Goal: Register for event/course

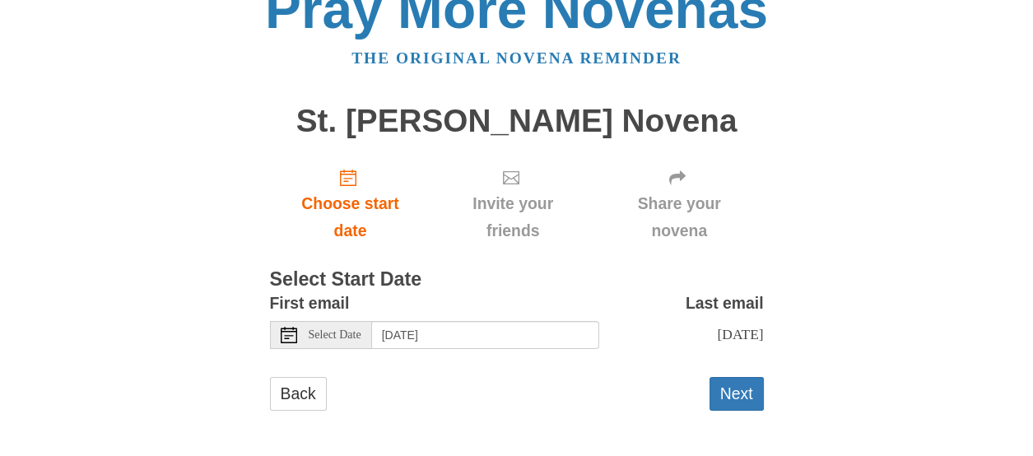
scroll to position [51, 0]
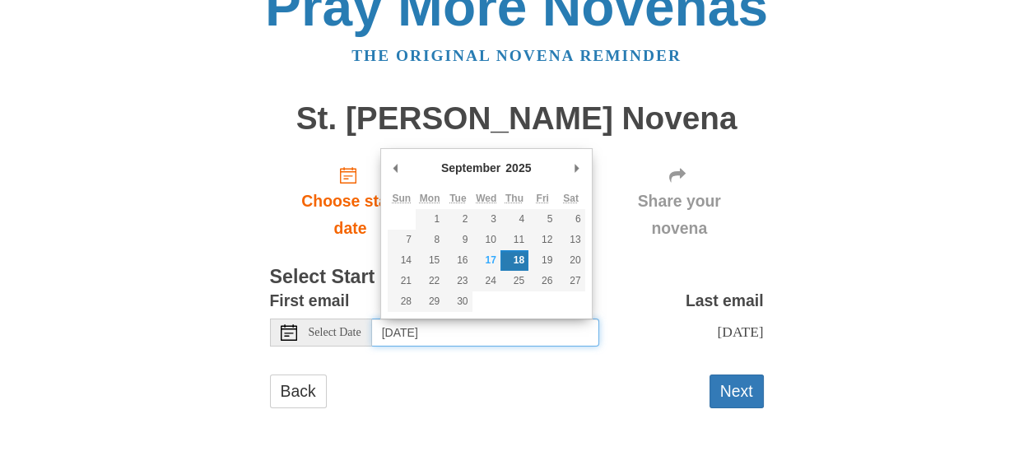
click at [440, 319] on input "[DATE]" at bounding box center [485, 333] width 227 height 28
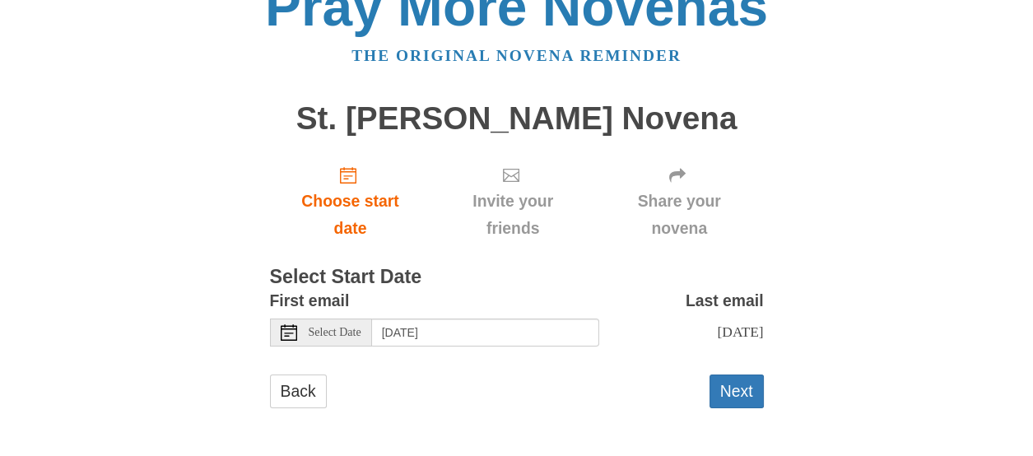
click at [332, 327] on span "Select Date" at bounding box center [335, 333] width 53 height 12
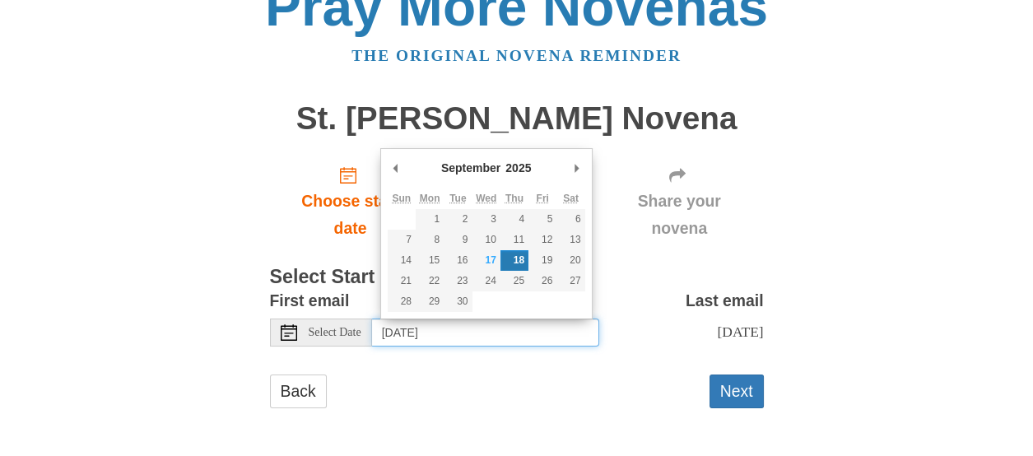
click at [522, 319] on input "[DATE]" at bounding box center [485, 333] width 227 height 28
click at [870, 287] on div "Pray More Novenas The original novena reminder St. [PERSON_NAME] Novena Choose …" at bounding box center [516, 211] width 963 height 492
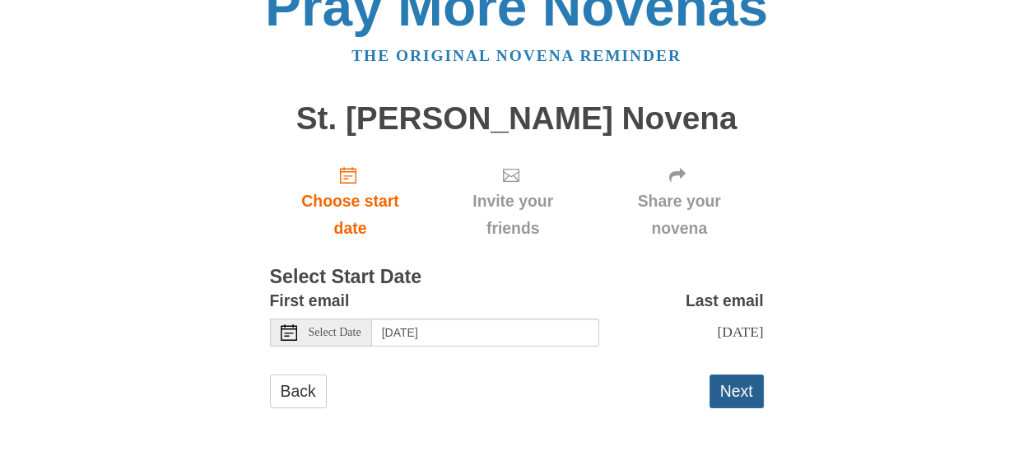
click at [739, 392] on button "Next" at bounding box center [737, 392] width 54 height 34
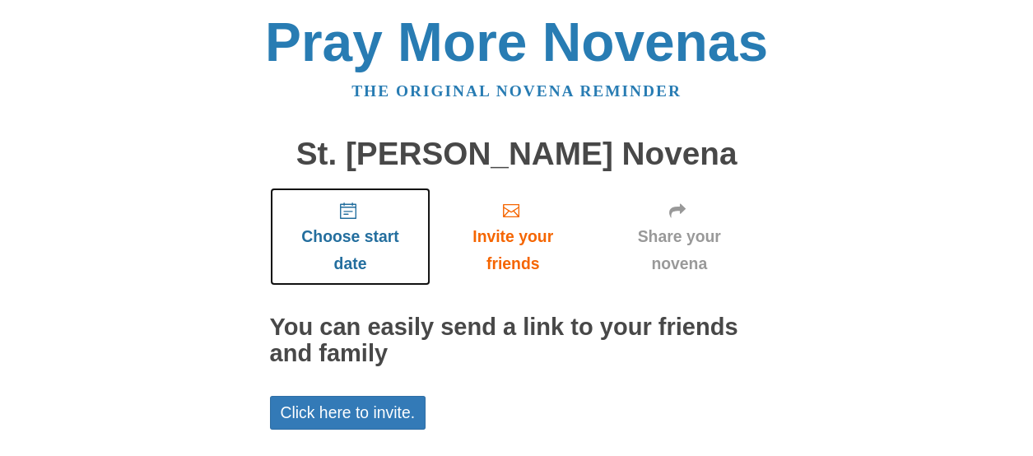
click at [346, 208] on icon "Choose start date" at bounding box center [348, 211] width 16 height 16
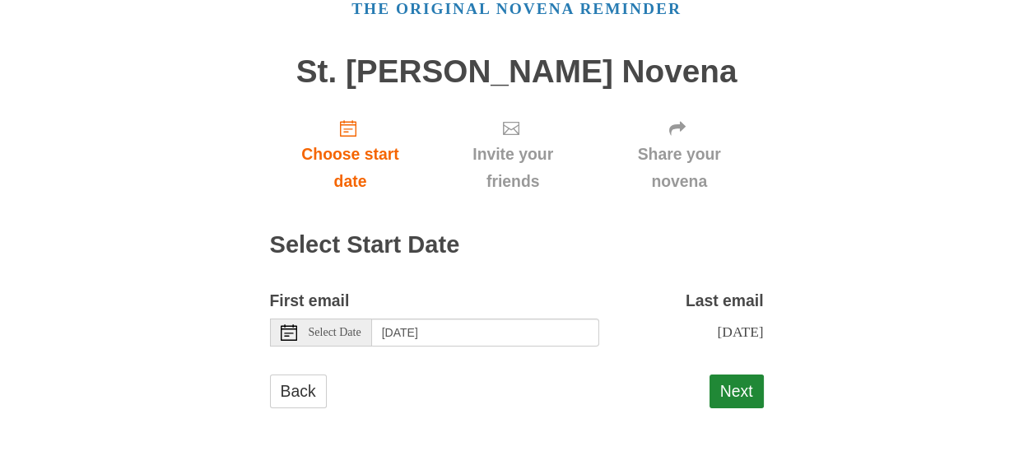
scroll to position [98, 0]
click at [725, 393] on button "Next" at bounding box center [737, 392] width 54 height 34
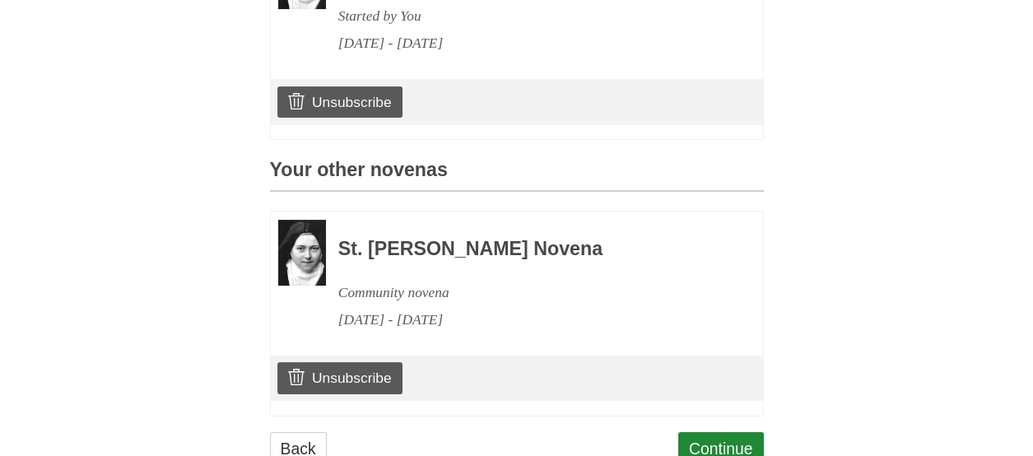
scroll to position [658, 0]
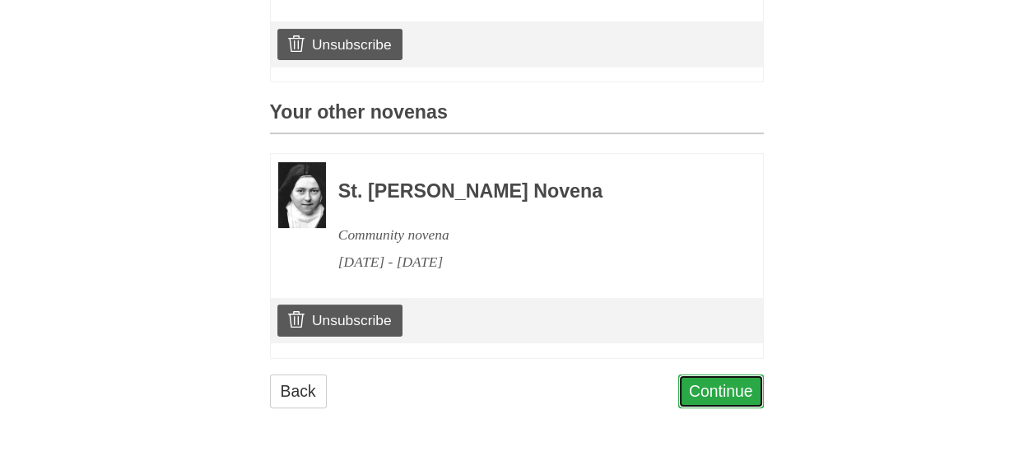
click at [730, 397] on link "Continue" at bounding box center [721, 392] width 86 height 34
